Goal: Task Accomplishment & Management: Use online tool/utility

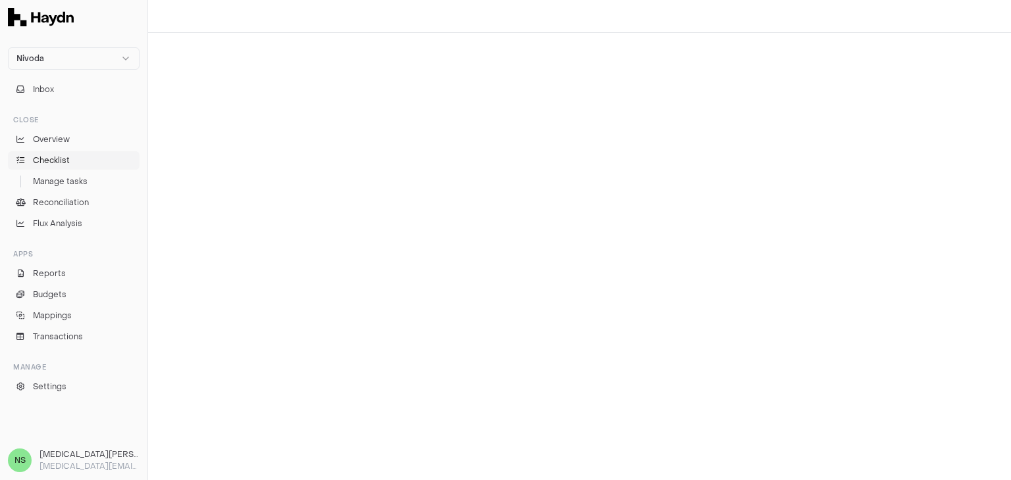
click at [71, 163] on link "Checklist" at bounding box center [74, 160] width 132 height 18
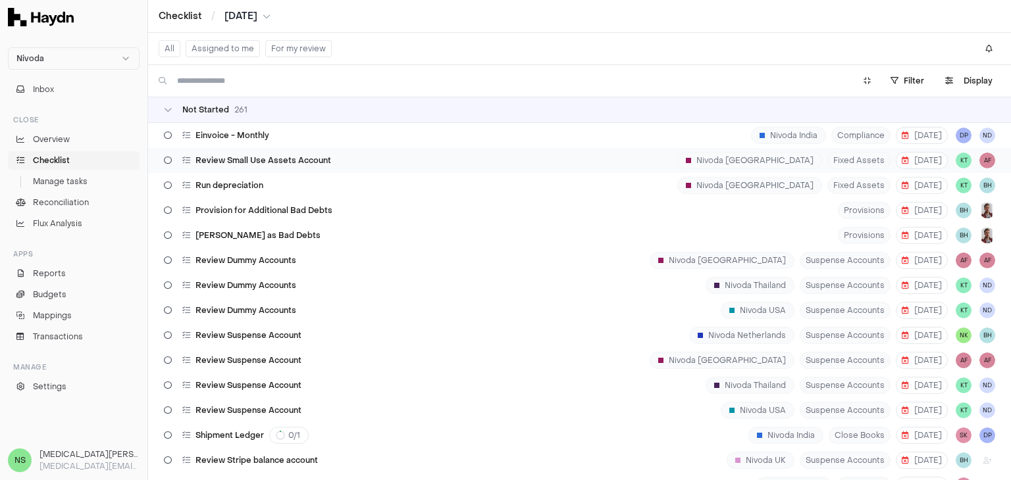
click at [284, 154] on div "Review Small Use Assets Account" at bounding box center [248, 160] width 178 height 25
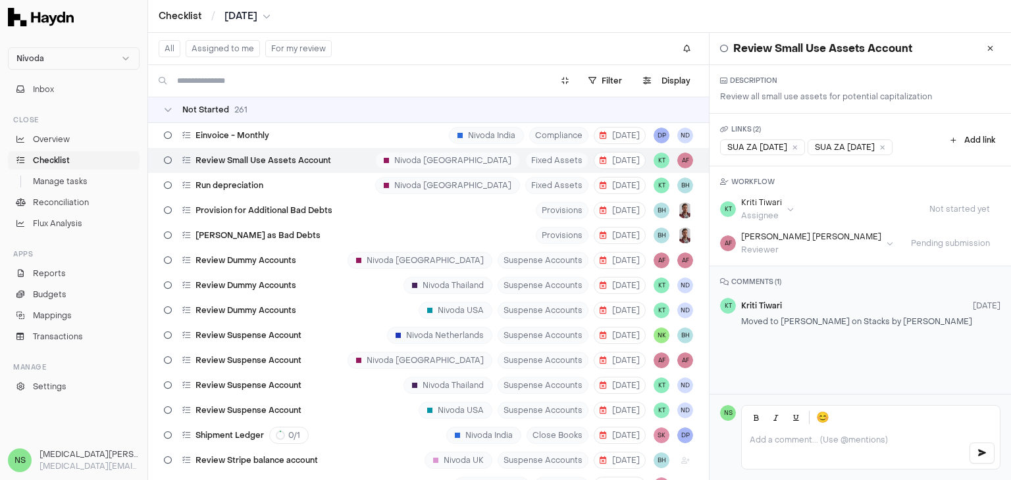
click at [208, 48] on button "Assigned to me" at bounding box center [223, 48] width 74 height 17
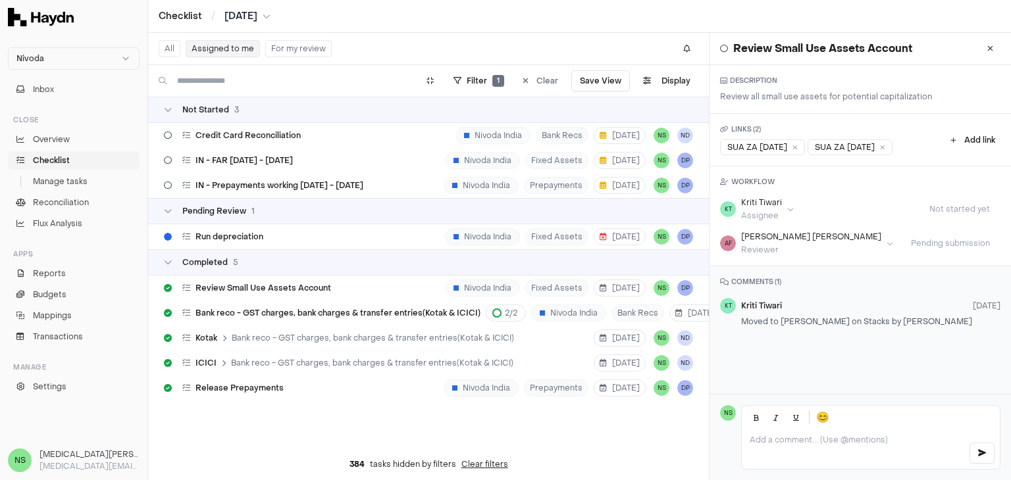
click at [245, 19] on span "[DATE]" at bounding box center [240, 16] width 33 height 13
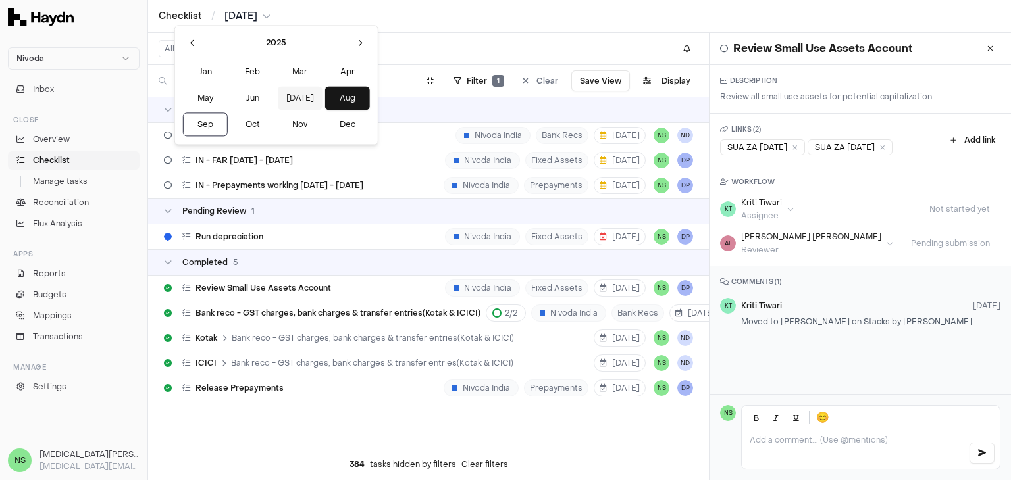
click at [278, 95] on button "[DATE]" at bounding box center [300, 98] width 45 height 24
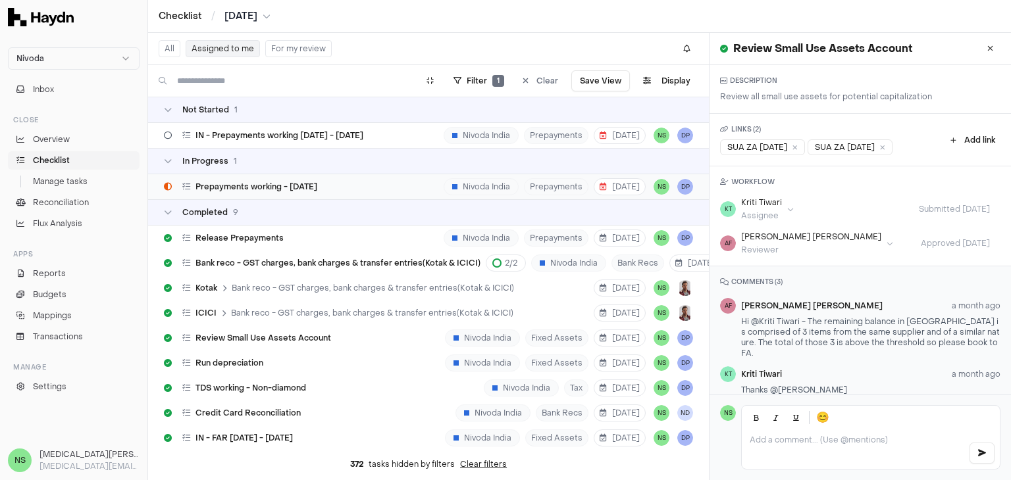
click at [293, 185] on span "Prepayments working - [DATE]" at bounding box center [256, 187] width 122 height 11
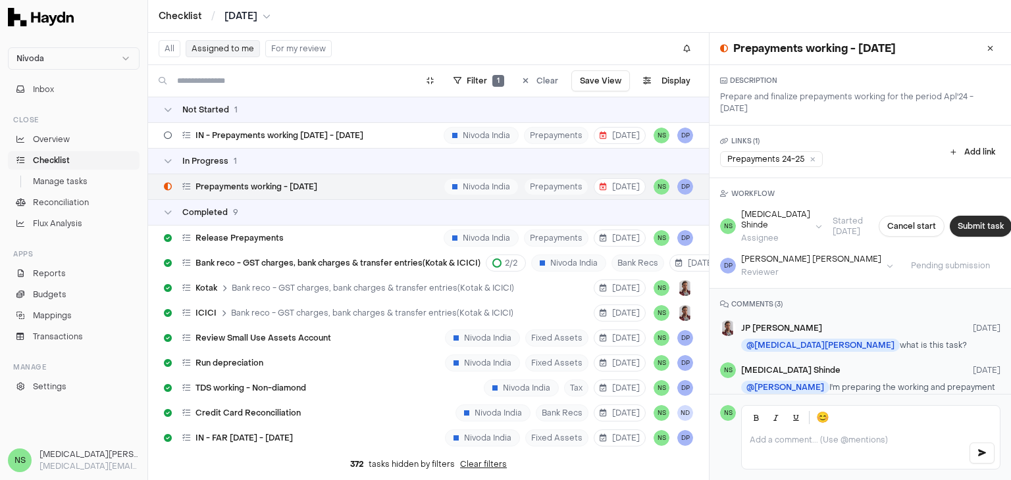
click at [950, 225] on button "Submit task" at bounding box center [981, 226] width 62 height 21
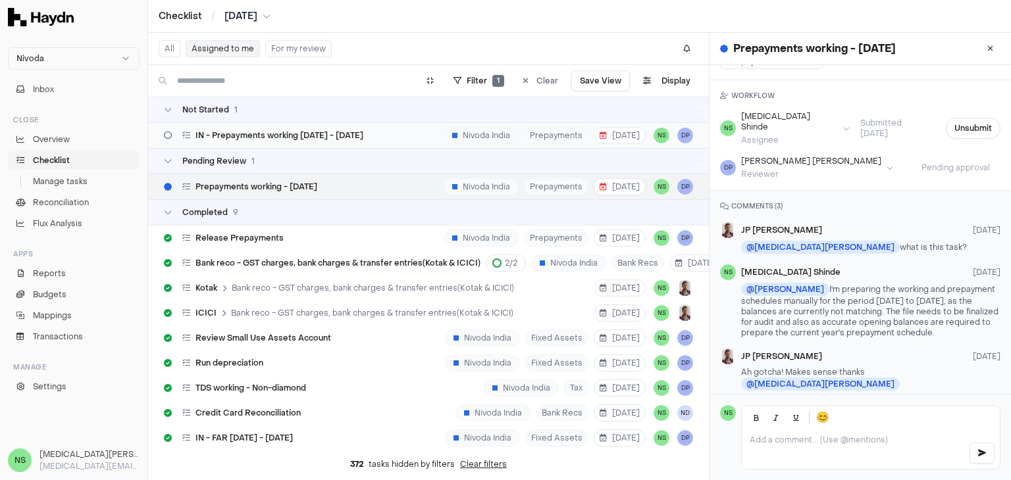
click at [349, 139] on span "IN - Prepayments working [DATE] - [DATE]" at bounding box center [279, 135] width 168 height 11
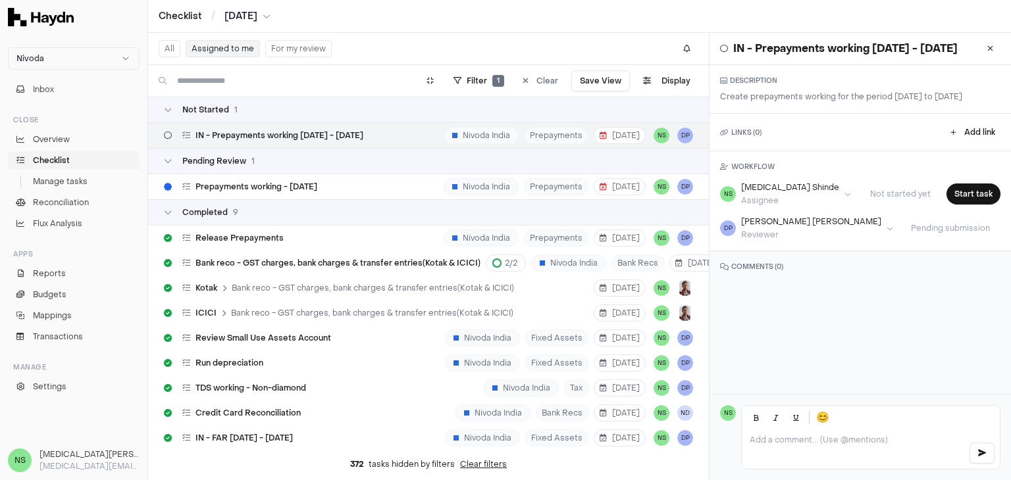
click at [810, 51] on h1 "IN - Prepayments working [DATE] - [DATE]" at bounding box center [845, 49] width 224 height 16
click at [987, 48] on icon at bounding box center [990, 49] width 6 height 8
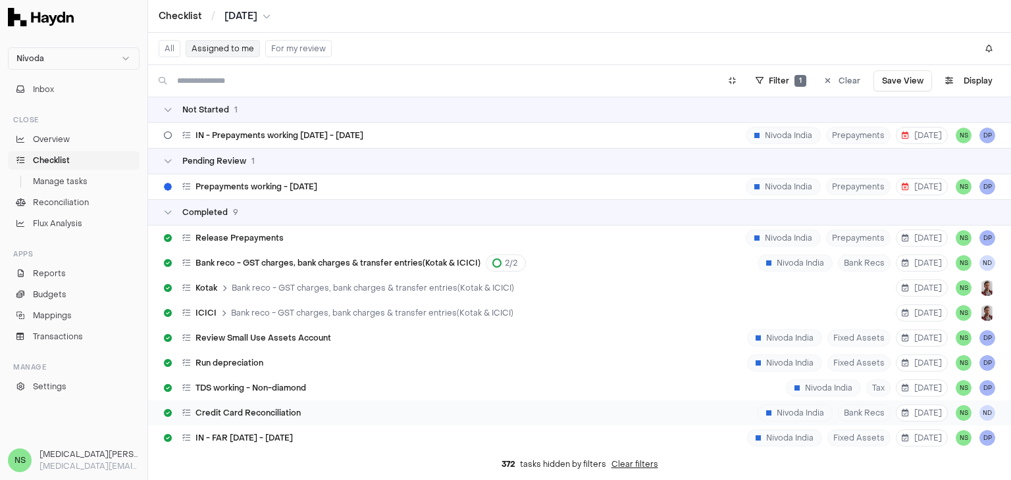
click at [258, 417] on span "Credit Card Reconciliation" at bounding box center [247, 413] width 105 height 11
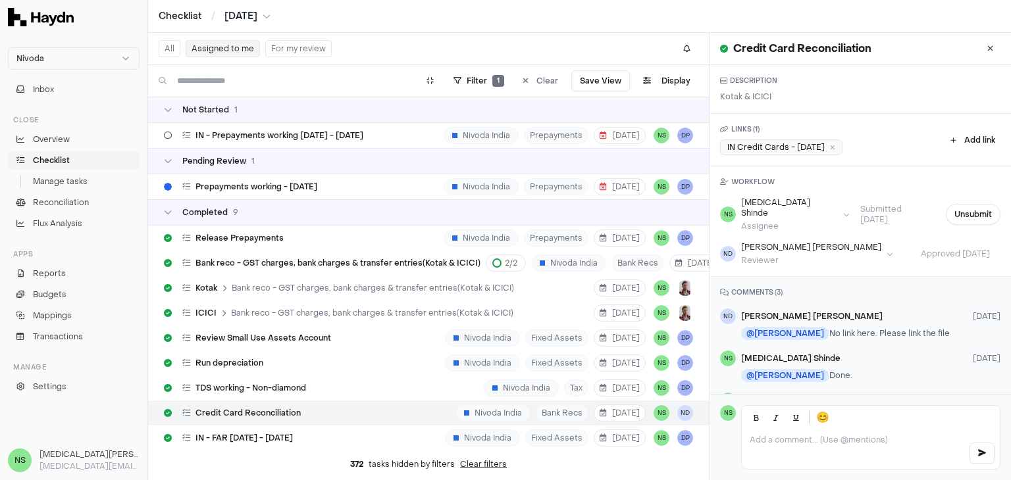
click at [770, 149] on div "IN Credit Cards - [DATE]" at bounding box center [781, 148] width 122 height 16
